Goal: Task Accomplishment & Management: Use online tool/utility

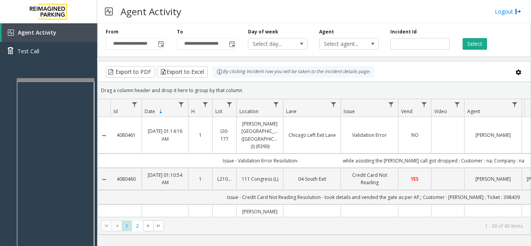
click at [66, 80] on div at bounding box center [56, 79] width 78 height 3
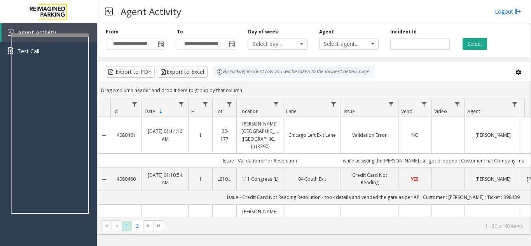
click at [70, 33] on div at bounding box center [50, 34] width 78 height 3
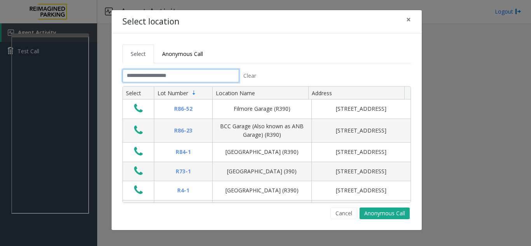
click at [161, 78] on input "text" at bounding box center [180, 75] width 117 height 13
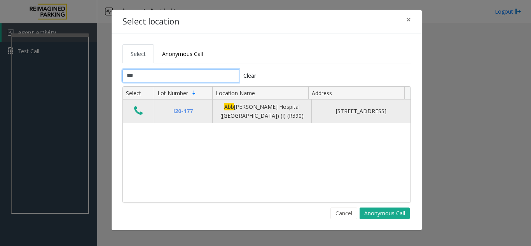
type input "***"
click at [146, 114] on td "Data table" at bounding box center [138, 111] width 31 height 24
click at [141, 111] on icon "Data table" at bounding box center [138, 110] width 9 height 11
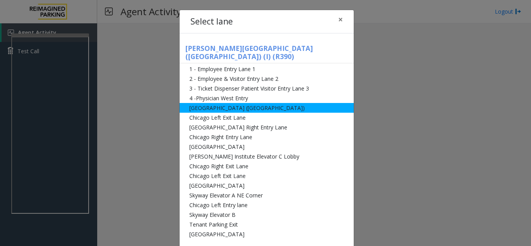
click at [217, 103] on li "[GEOGRAPHIC_DATA] ([GEOGRAPHIC_DATA])" at bounding box center [266, 108] width 174 height 10
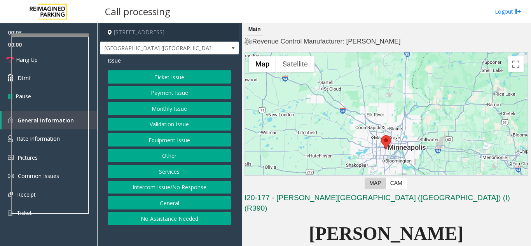
click at [171, 124] on button "Validation Issue" at bounding box center [170, 124] width 124 height 13
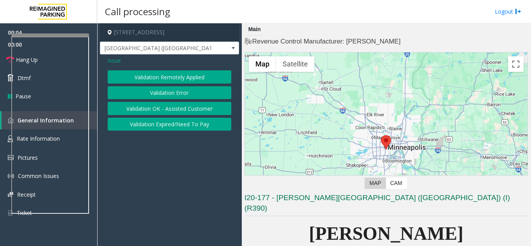
click at [157, 88] on button "Validation Error" at bounding box center [170, 92] width 124 height 13
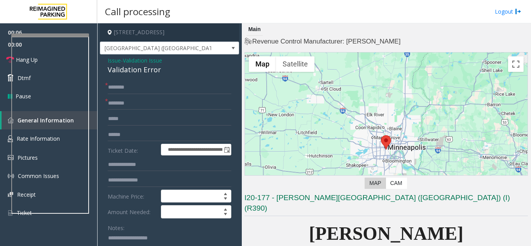
click at [135, 60] on span "Validation Issue" at bounding box center [142, 60] width 39 height 8
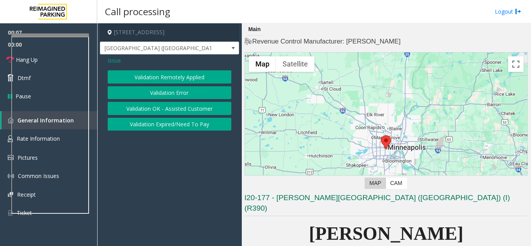
click at [118, 62] on span "Issue" at bounding box center [114, 60] width 13 height 8
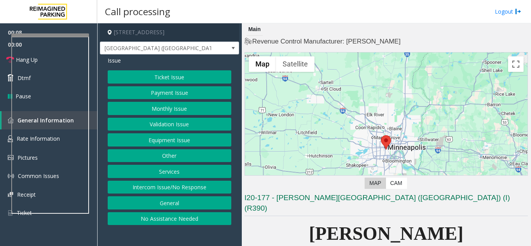
click at [175, 78] on button "Ticket Issue" at bounding box center [170, 76] width 124 height 13
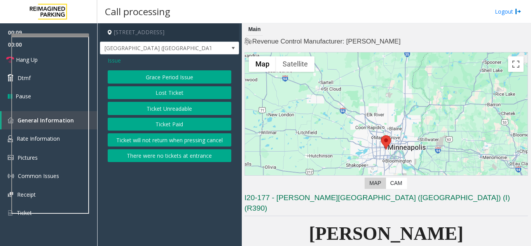
drag, startPoint x: 170, startPoint y: 105, endPoint x: 176, endPoint y: 122, distance: 18.3
click at [176, 122] on div "Grace Period Issue Lost Ticket Ticket Unreadable Ticket Paid Ticket will not re…" at bounding box center [170, 116] width 124 height 92
click at [177, 123] on button "Ticket Paid" at bounding box center [170, 124] width 124 height 13
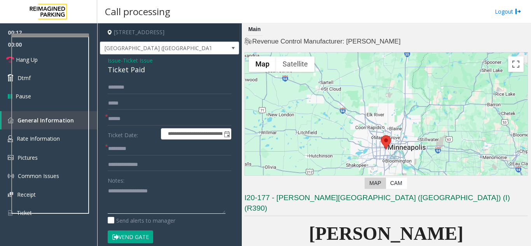
paste textarea "**********"
drag, startPoint x: 110, startPoint y: 71, endPoint x: 122, endPoint y: 70, distance: 11.3
click at [143, 70] on div "Ticket Paid" at bounding box center [170, 69] width 124 height 10
drag, startPoint x: 106, startPoint y: 70, endPoint x: 136, endPoint y: 72, distance: 30.0
click at [148, 71] on div "**********" at bounding box center [169, 239] width 139 height 371
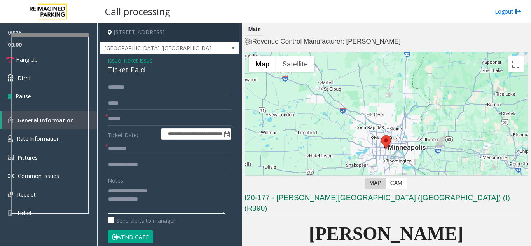
click at [160, 204] on textarea at bounding box center [167, 199] width 118 height 29
click at [128, 202] on textarea at bounding box center [167, 199] width 118 height 29
type textarea "**********"
click at [119, 118] on input "text" at bounding box center [170, 118] width 124 height 13
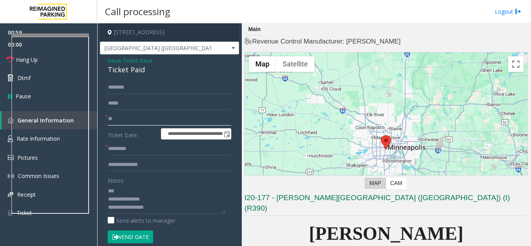
type input "**"
click at [120, 149] on input "text" at bounding box center [170, 148] width 124 height 13
type input "**"
click at [135, 238] on button "Vend Gate" at bounding box center [130, 236] width 45 height 13
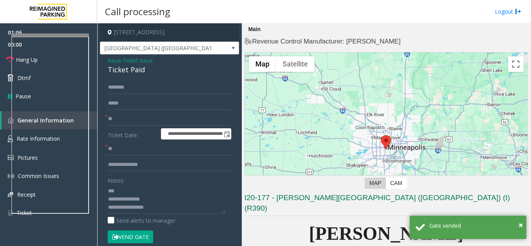
scroll to position [0, 0]
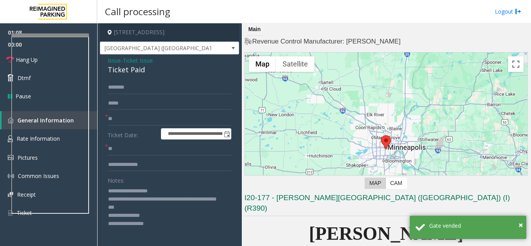
drag, startPoint x: 225, startPoint y: 211, endPoint x: 185, endPoint y: 214, distance: 39.3
click at [215, 243] on textarea at bounding box center [167, 221] width 118 height 72
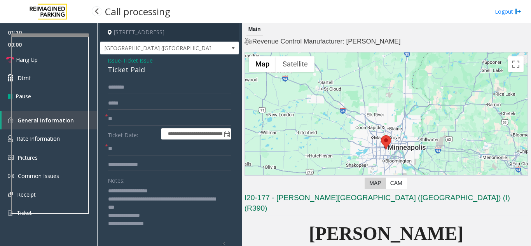
drag, startPoint x: 146, startPoint y: 223, endPoint x: 87, endPoint y: 215, distance: 58.8
click at [90, 223] on app-root "**********" at bounding box center [265, 123] width 531 height 246
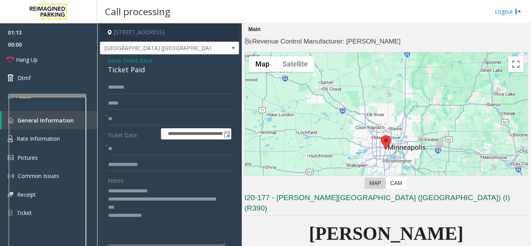
click at [52, 113] on div at bounding box center [48, 185] width 78 height 182
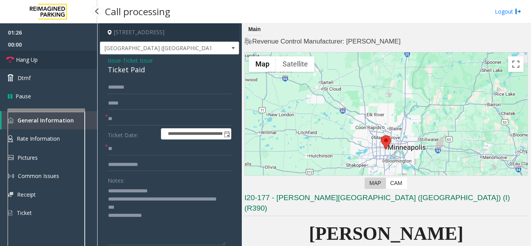
click at [45, 60] on link "Hang Up" at bounding box center [48, 60] width 97 height 18
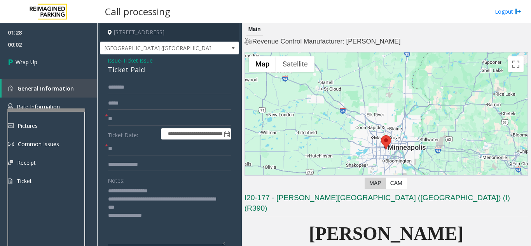
click at [165, 207] on textarea at bounding box center [167, 215] width 118 height 61
type textarea "**********"
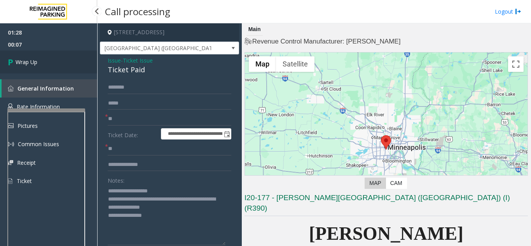
click at [87, 68] on link "Wrap Up" at bounding box center [48, 62] width 97 height 23
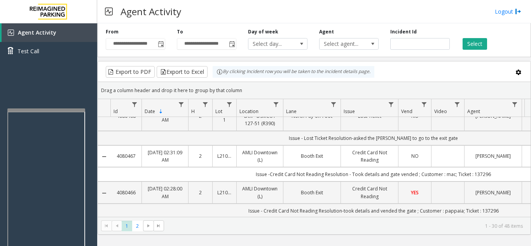
scroll to position [78, 0]
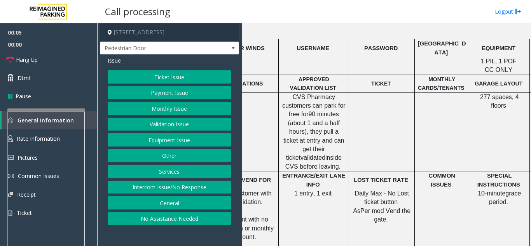
scroll to position [272, 160]
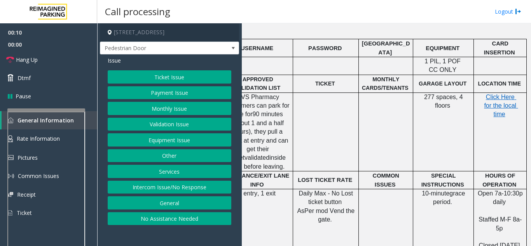
click at [171, 136] on button "Equipment Issue" at bounding box center [170, 139] width 124 height 13
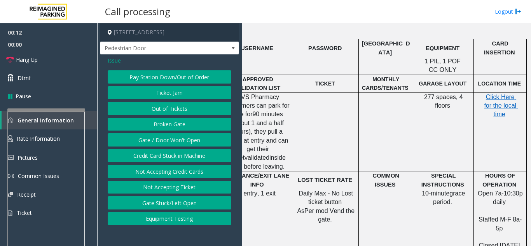
drag, startPoint x: 181, startPoint y: 140, endPoint x: 78, endPoint y: 124, distance: 104.2
click at [173, 140] on button "Gate / Door Won't Open" at bounding box center [170, 139] width 124 height 13
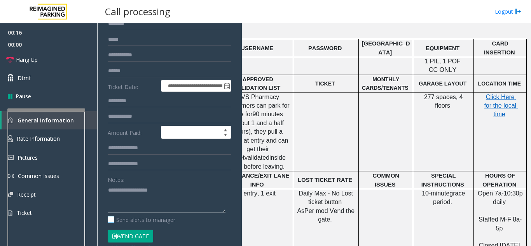
scroll to position [78, 0]
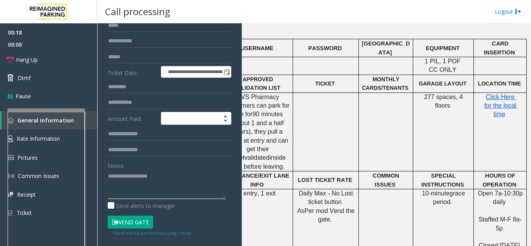
drag, startPoint x: 127, startPoint y: 225, endPoint x: 113, endPoint y: 190, distance: 38.0
click at [113, 190] on textarea at bounding box center [167, 184] width 118 height 29
paste textarea "**********"
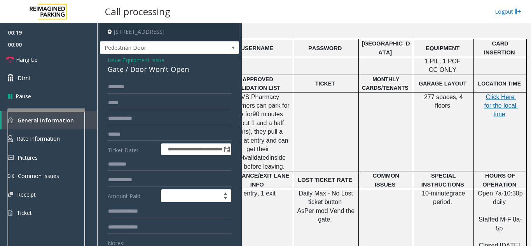
scroll to position [0, 0]
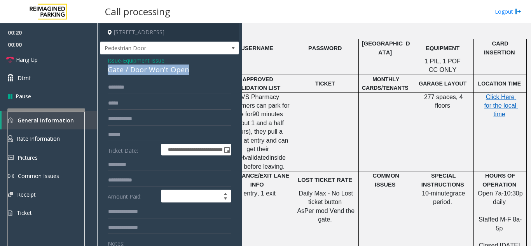
drag, startPoint x: 107, startPoint y: 69, endPoint x: 194, endPoint y: 68, distance: 87.0
copy div "Gate / Door Won't Open"
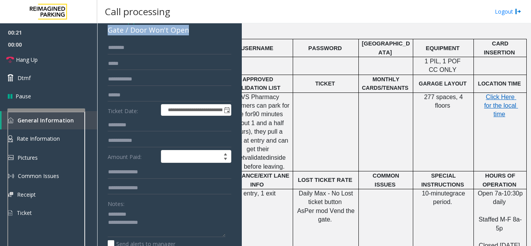
scroll to position [78, 0]
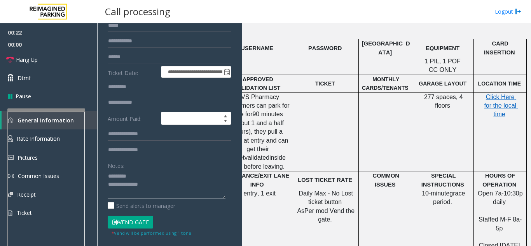
drag, startPoint x: 139, startPoint y: 181, endPoint x: 127, endPoint y: 175, distance: 13.4
paste textarea "**********"
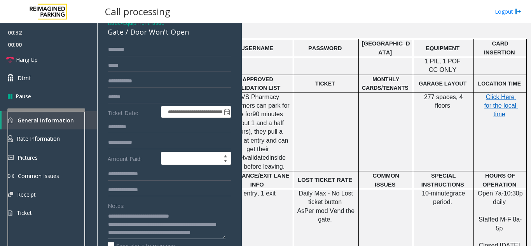
scroll to position [0, 0]
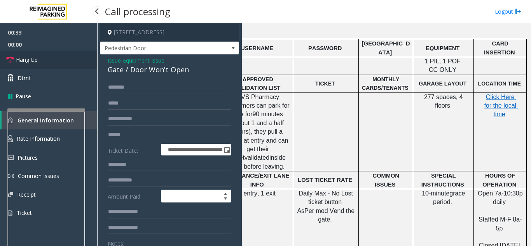
type textarea "**********"
click at [36, 61] on span "Hang Up" at bounding box center [27, 60] width 22 height 8
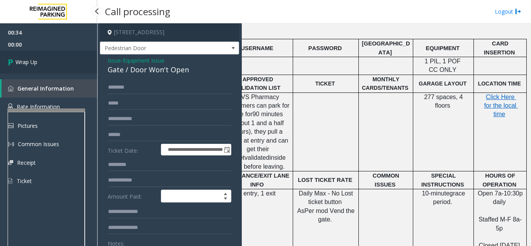
click at [36, 61] on span "Wrap Up" at bounding box center [27, 62] width 22 height 8
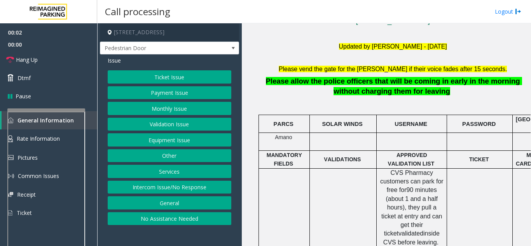
scroll to position [233, 0]
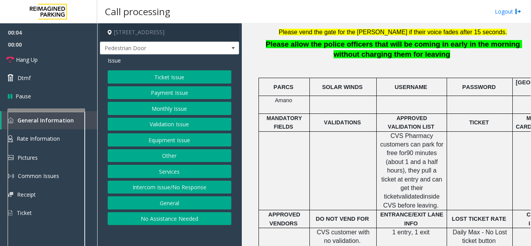
click at [182, 141] on button "Equipment Issue" at bounding box center [170, 139] width 124 height 13
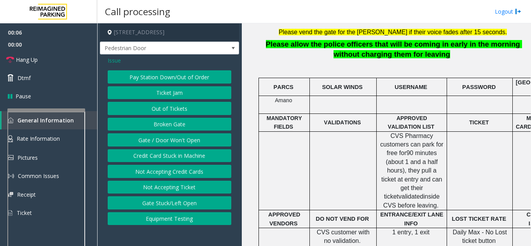
click at [166, 140] on button "Gate / Door Won't Open" at bounding box center [170, 139] width 124 height 13
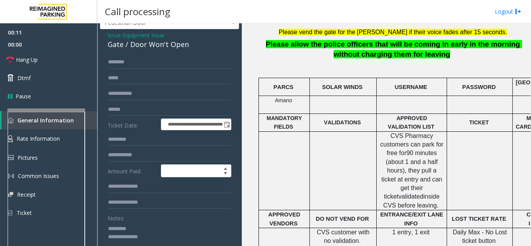
scroll to position [0, 0]
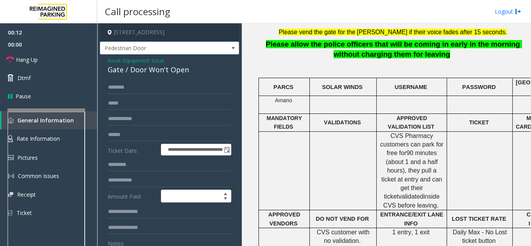
type textarea "**********"
click at [143, 61] on span "Equipment Issue" at bounding box center [144, 60] width 42 height 8
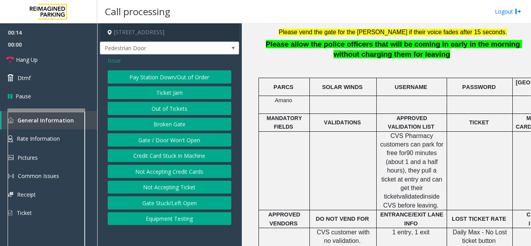
click at [114, 58] on span "Issue" at bounding box center [114, 60] width 13 height 8
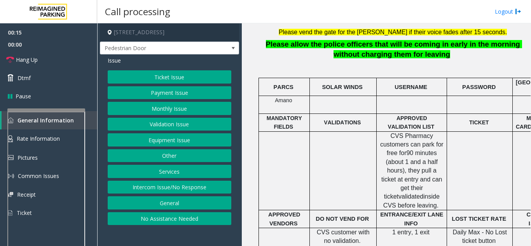
click at [188, 92] on button "Payment Issue" at bounding box center [170, 92] width 124 height 13
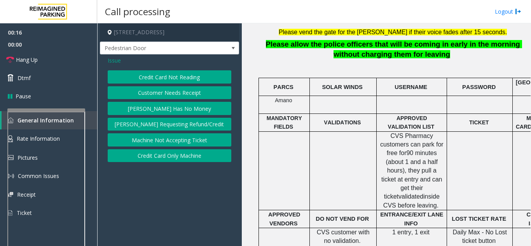
click at [115, 61] on span "Issue" at bounding box center [114, 60] width 13 height 8
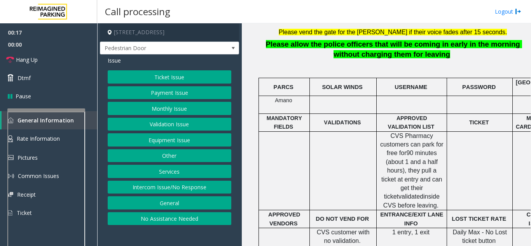
click at [172, 80] on button "Ticket Issue" at bounding box center [170, 76] width 124 height 13
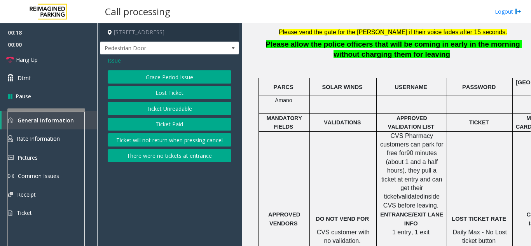
click at [173, 106] on button "Ticket Unreadable" at bounding box center [170, 108] width 124 height 13
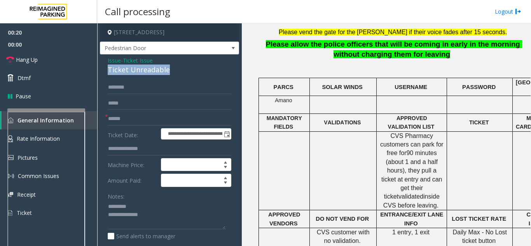
drag, startPoint x: 108, startPoint y: 70, endPoint x: 149, endPoint y: 69, distance: 40.4
click at [167, 71] on div "Ticket Unreadable" at bounding box center [170, 69] width 124 height 10
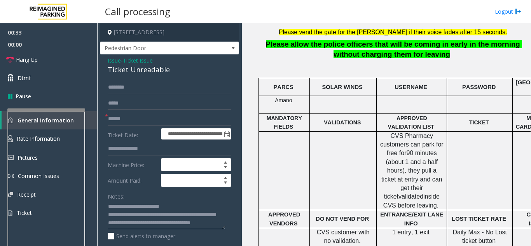
type textarea "**********"
click at [63, 60] on link "Hang Up" at bounding box center [48, 60] width 97 height 18
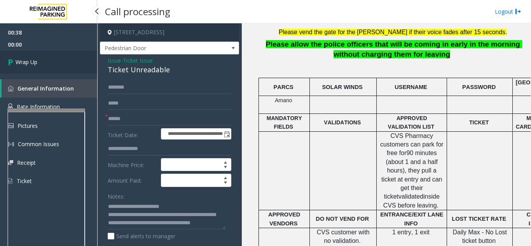
click at [63, 60] on link "Wrap Up" at bounding box center [48, 62] width 97 height 23
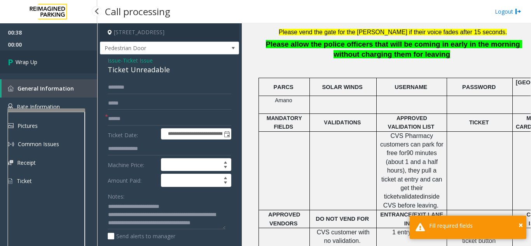
click at [63, 60] on link "Wrap Up" at bounding box center [48, 62] width 97 height 23
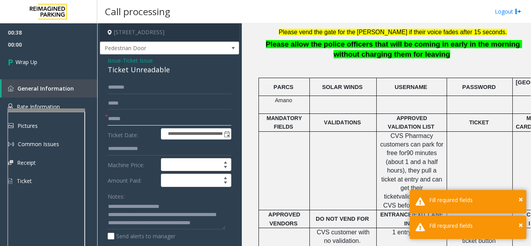
click at [122, 122] on input "text" at bounding box center [170, 118] width 124 height 13
type input "**"
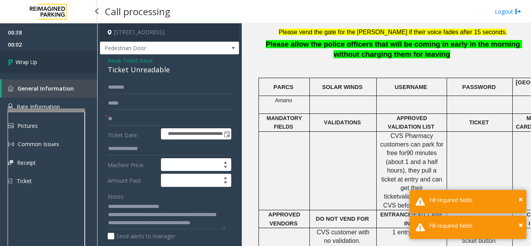
click at [81, 53] on link "Wrap Up" at bounding box center [48, 62] width 97 height 23
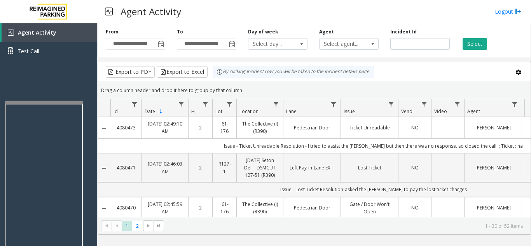
click at [66, 104] on div at bounding box center [44, 102] width 78 height 3
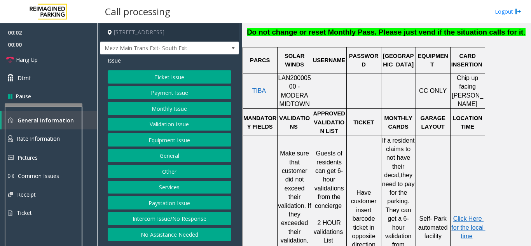
scroll to position [350, 0]
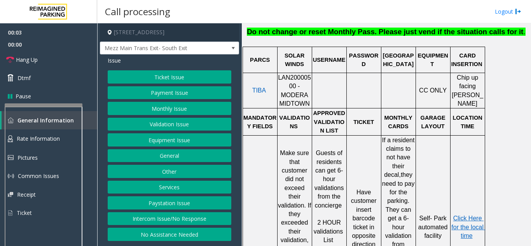
click at [293, 74] on span "LAN20000500 - MODERA MIDTOWN" at bounding box center [294, 90] width 33 height 33
click at [291, 74] on span "LAN20000500 - MODERA MIDTOWN" at bounding box center [294, 90] width 33 height 33
copy span "LAN20000500"
click at [166, 109] on button "Monthly Issue" at bounding box center [170, 108] width 124 height 13
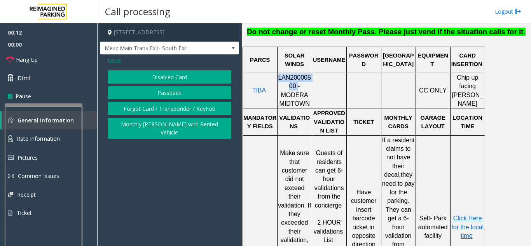
click at [163, 80] on button "Disabled Card" at bounding box center [170, 76] width 124 height 13
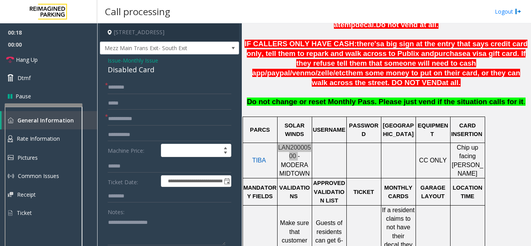
scroll to position [155, 0]
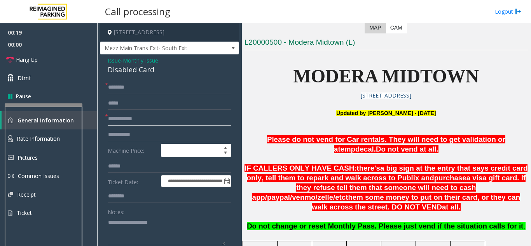
click at [110, 118] on input "text" at bounding box center [170, 118] width 124 height 13
type input "*****"
click at [129, 84] on input "text" at bounding box center [170, 87] width 124 height 13
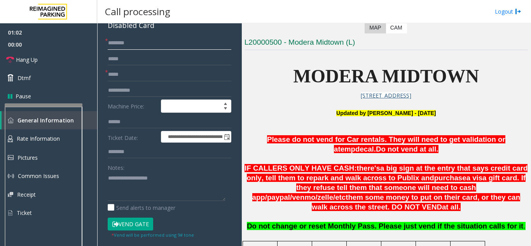
scroll to position [78, 0]
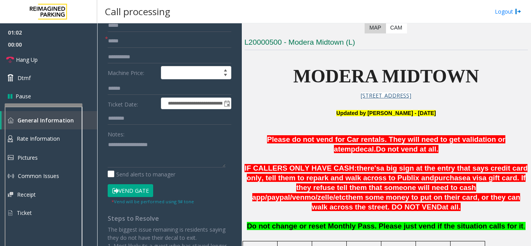
type input "*******"
click at [127, 195] on button "Vend Gate" at bounding box center [130, 190] width 45 height 13
click at [127, 153] on textarea at bounding box center [167, 152] width 118 height 29
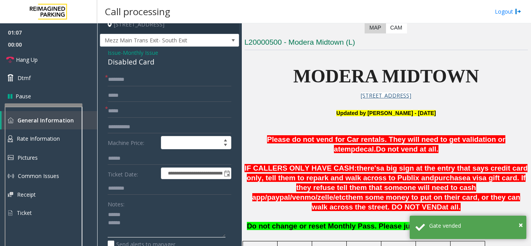
scroll to position [0, 0]
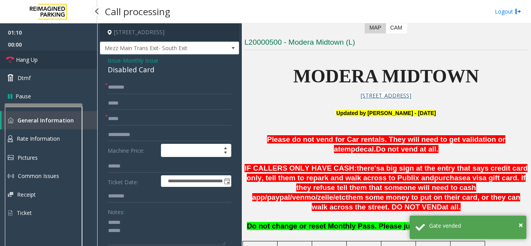
click at [34, 64] on link "Hang Up" at bounding box center [48, 60] width 97 height 18
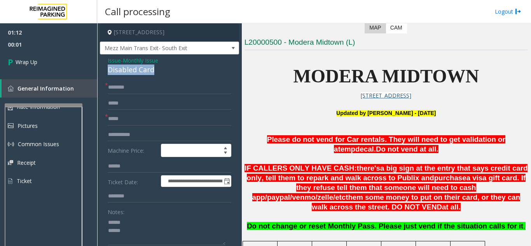
drag, startPoint x: 108, startPoint y: 70, endPoint x: 155, endPoint y: 72, distance: 47.5
click at [155, 72] on div "Disabled Card" at bounding box center [170, 69] width 124 height 10
copy div "Disabled Card"
click at [129, 224] on textarea at bounding box center [167, 230] width 118 height 29
paste textarea "**********"
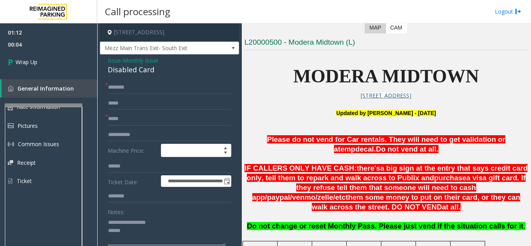
click at [122, 221] on textarea at bounding box center [167, 230] width 118 height 29
drag, startPoint x: 124, startPoint y: 230, endPoint x: 129, endPoint y: 232, distance: 5.6
click at [126, 231] on textarea at bounding box center [167, 230] width 118 height 29
type textarea "**********"
drag, startPoint x: 105, startPoint y: 86, endPoint x: 92, endPoint y: 83, distance: 12.7
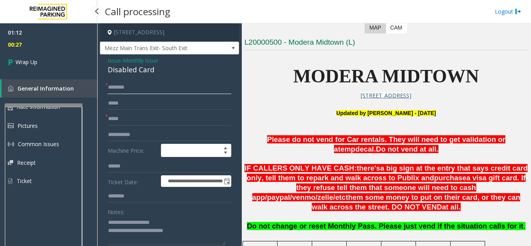
click at [92, 83] on app-root "**********" at bounding box center [265, 123] width 531 height 246
click at [49, 67] on link "Wrap Up" at bounding box center [48, 62] width 97 height 23
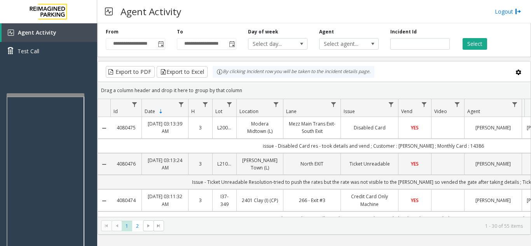
click at [54, 96] on div at bounding box center [46, 94] width 78 height 3
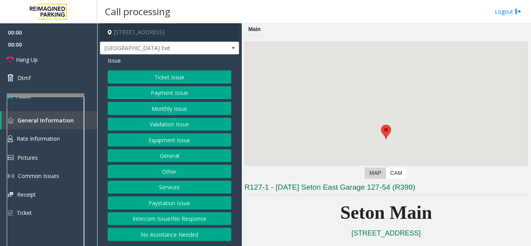
scroll to position [155, 0]
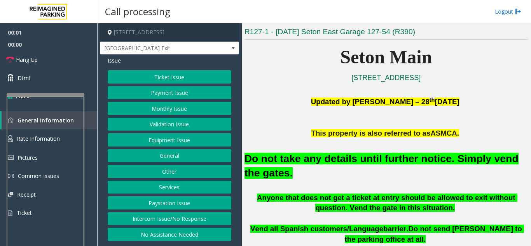
click at [169, 141] on button "Equipment Issue" at bounding box center [170, 139] width 124 height 13
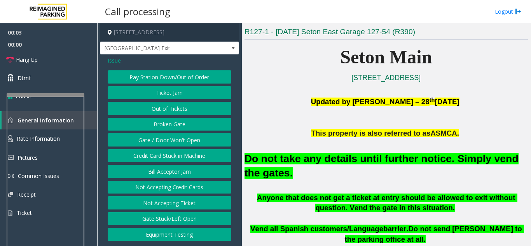
click at [111, 56] on span "Issue" at bounding box center [114, 60] width 13 height 8
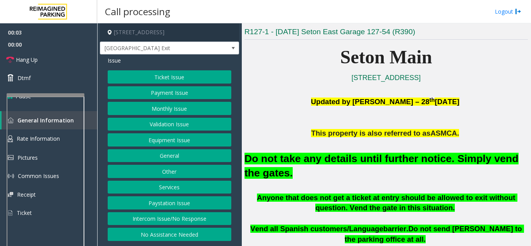
click at [162, 129] on button "Validation Issue" at bounding box center [170, 124] width 124 height 13
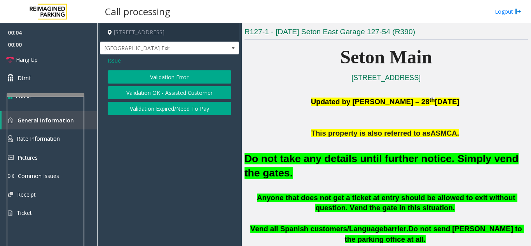
click at [159, 83] on button "Validation Error" at bounding box center [170, 76] width 124 height 13
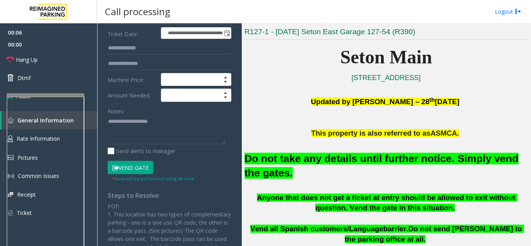
click at [132, 169] on button "Vend Gate" at bounding box center [130, 167] width 45 height 13
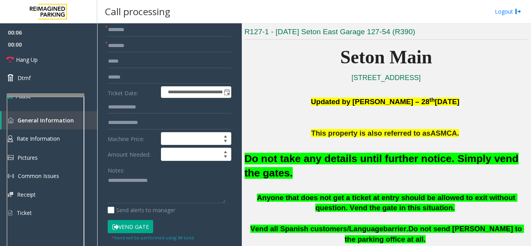
click at [277, 161] on font "Do not take any details until further notice. Simply vend the gates." at bounding box center [381, 166] width 274 height 26
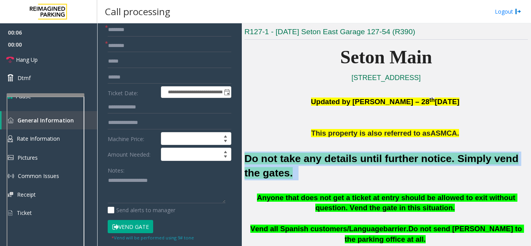
click at [276, 161] on font "Do not take any details until further notice. Simply vend the gates." at bounding box center [381, 166] width 274 height 26
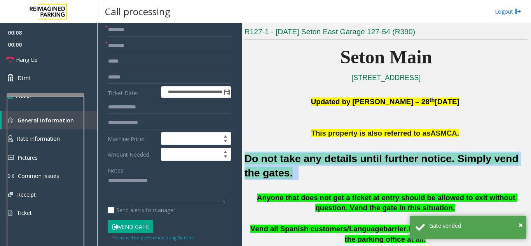
copy h2 "Do not take any details until further notice. Simply vend the gates."
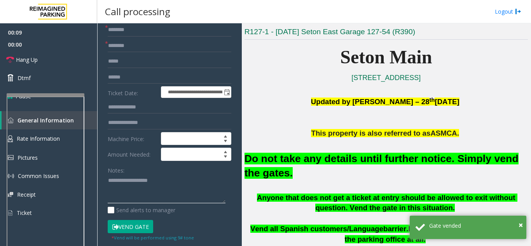
paste textarea "**********"
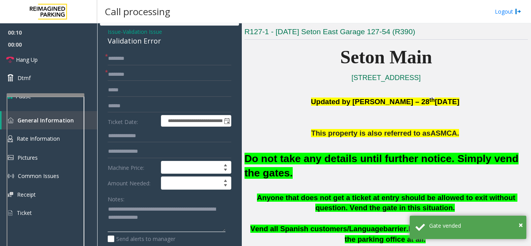
scroll to position [0, 0]
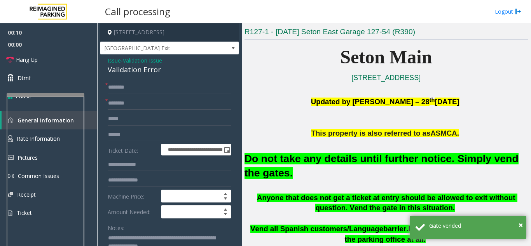
type textarea "**********"
click at [127, 84] on input "text" at bounding box center [170, 87] width 124 height 13
type input "**"
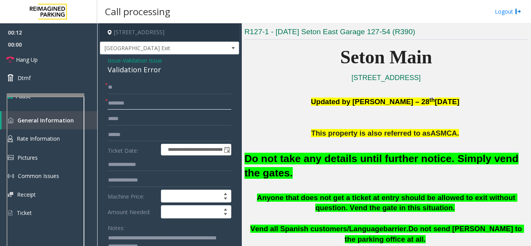
click at [131, 107] on input "text" at bounding box center [170, 103] width 124 height 13
type input "**"
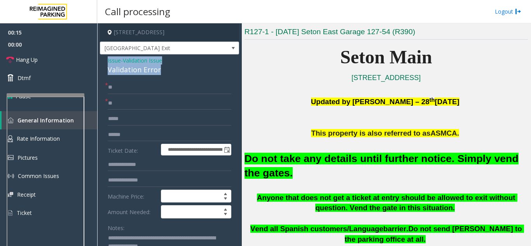
drag, startPoint x: 159, startPoint y: 71, endPoint x: 106, endPoint y: 63, distance: 54.2
drag, startPoint x: 106, startPoint y: 63, endPoint x: 97, endPoint y: 66, distance: 9.3
click at [97, 66] on div "**********" at bounding box center [314, 134] width 434 height 223
drag, startPoint x: 153, startPoint y: 69, endPoint x: 102, endPoint y: 60, distance: 51.7
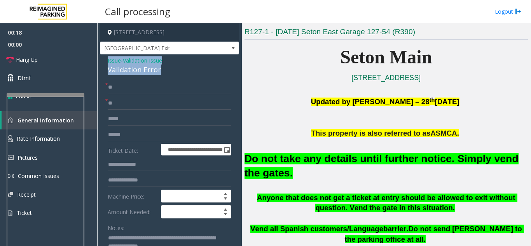
copy div "Issue - Validation Issue Validation Error"
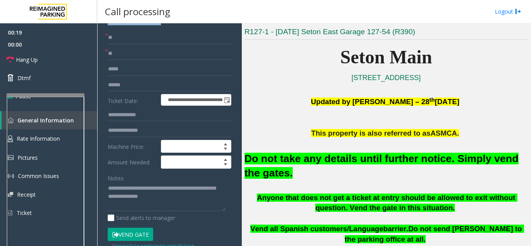
scroll to position [78, 0]
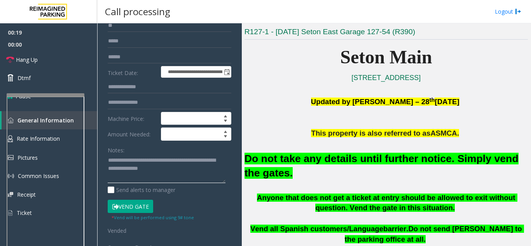
click at [108, 160] on textarea at bounding box center [167, 168] width 118 height 29
paste textarea "**********"
click at [108, 160] on textarea at bounding box center [167, 168] width 118 height 29
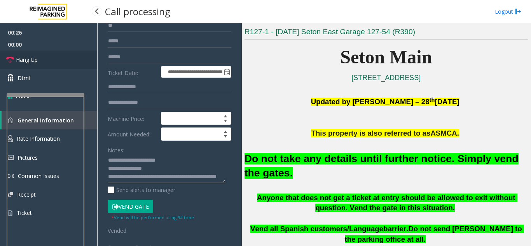
type textarea "**********"
click at [29, 67] on link "Hang Up" at bounding box center [48, 60] width 97 height 18
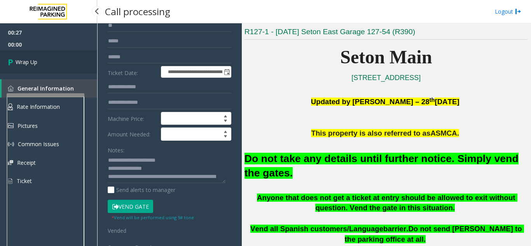
click at [29, 67] on link "Wrap Up" at bounding box center [48, 62] width 97 height 23
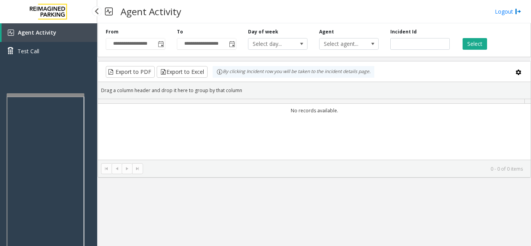
click at [29, 67] on div "Agent Activity Test Call" at bounding box center [48, 146] width 97 height 246
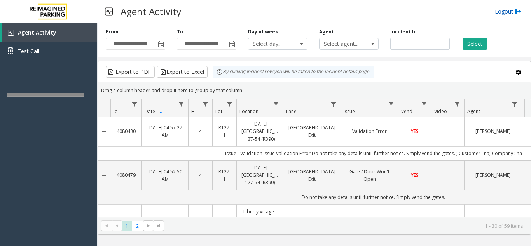
click at [509, 14] on link "Logout" at bounding box center [508, 11] width 26 height 8
